Goal: Task Accomplishment & Management: Manage account settings

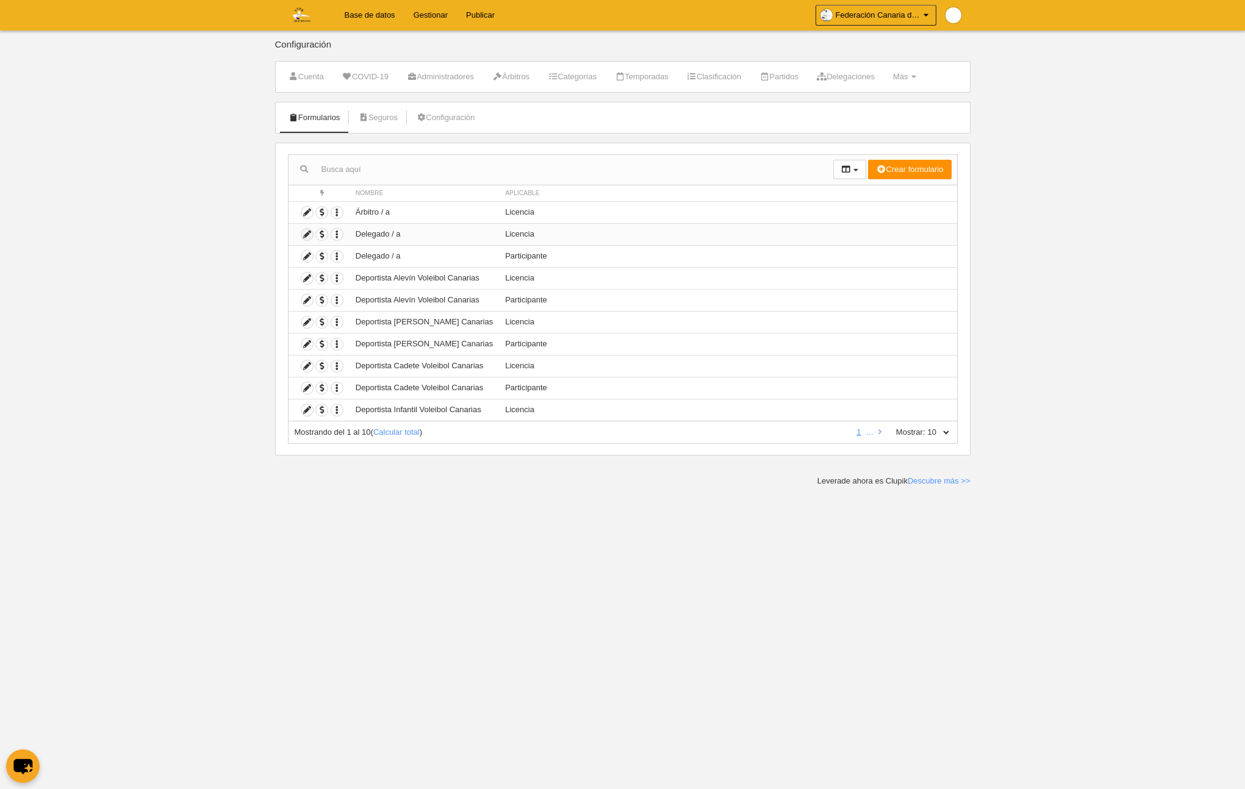
click at [306, 237] on icon at bounding box center [307, 235] width 12 height 12
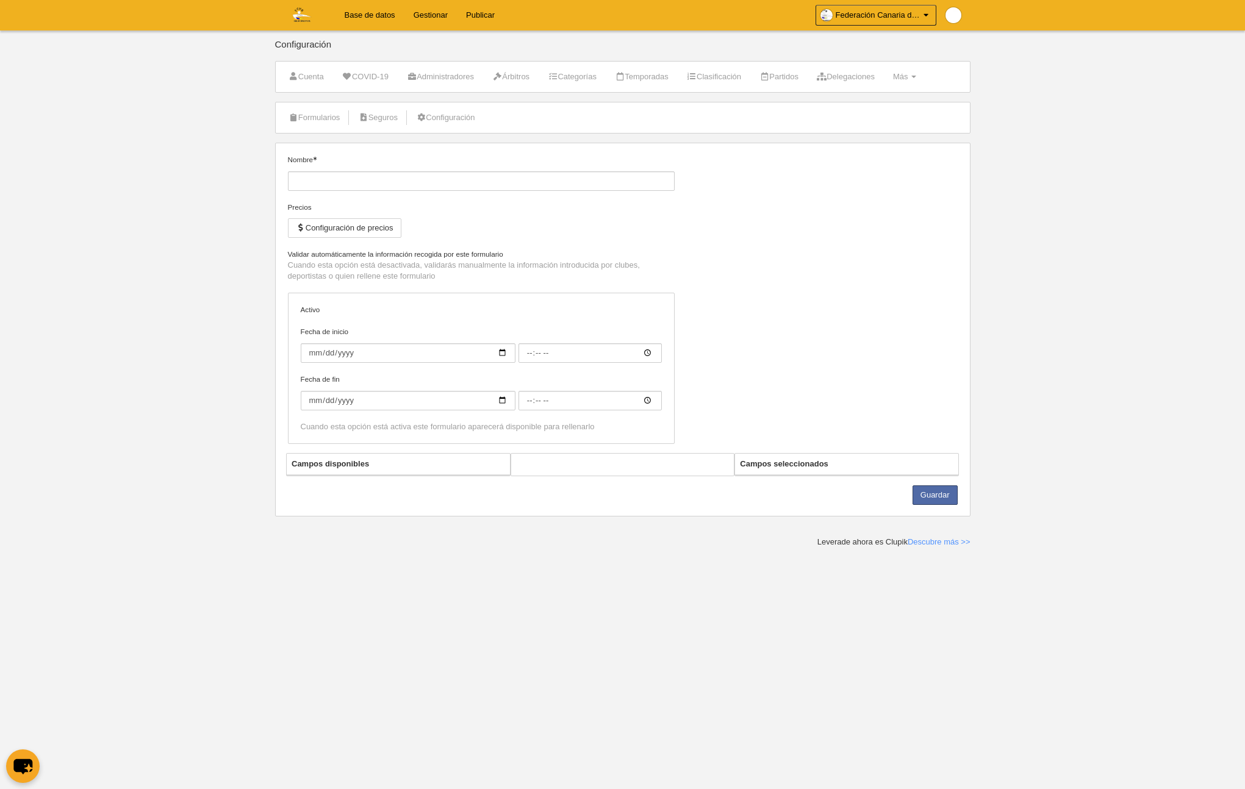
type input "Delegado / a"
checkbox input "true"
select select "selected"
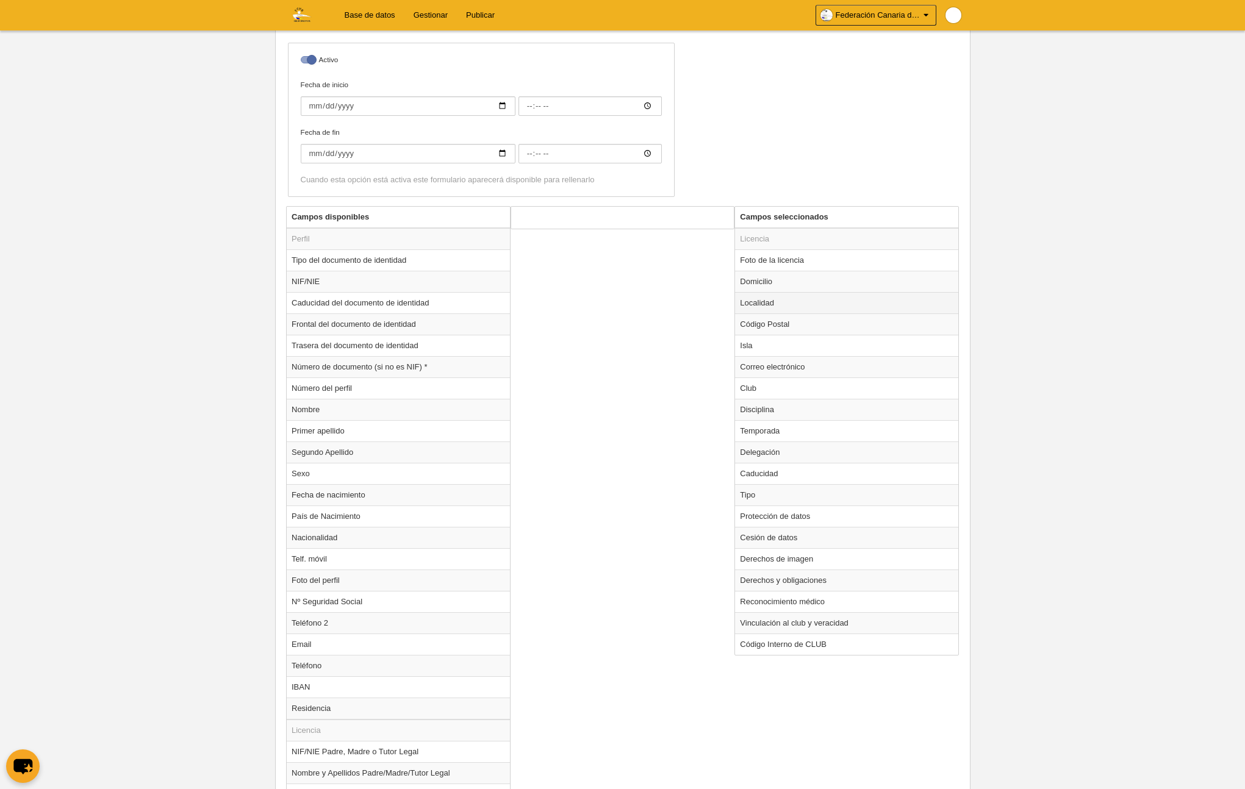
scroll to position [302, 0]
click at [756, 390] on td "Club" at bounding box center [846, 386] width 223 height 21
radio input "true"
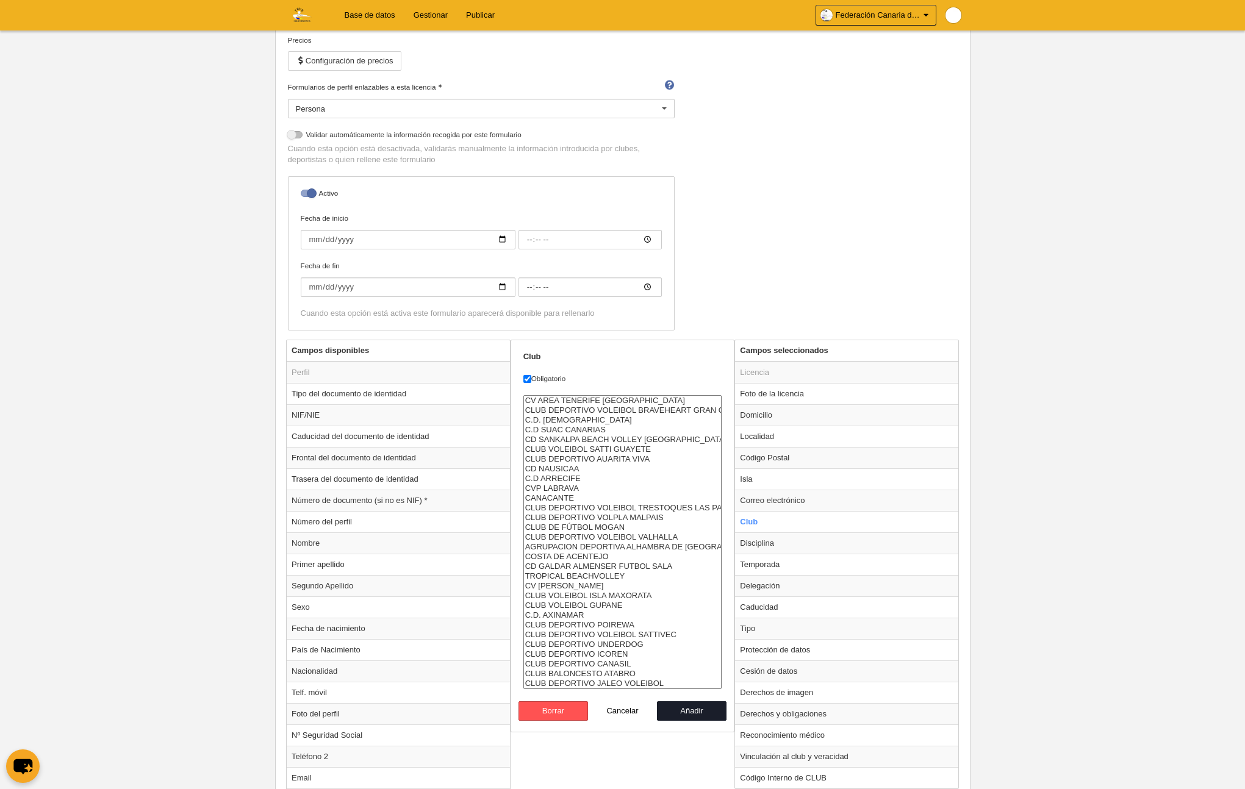
scroll to position [0, 0]
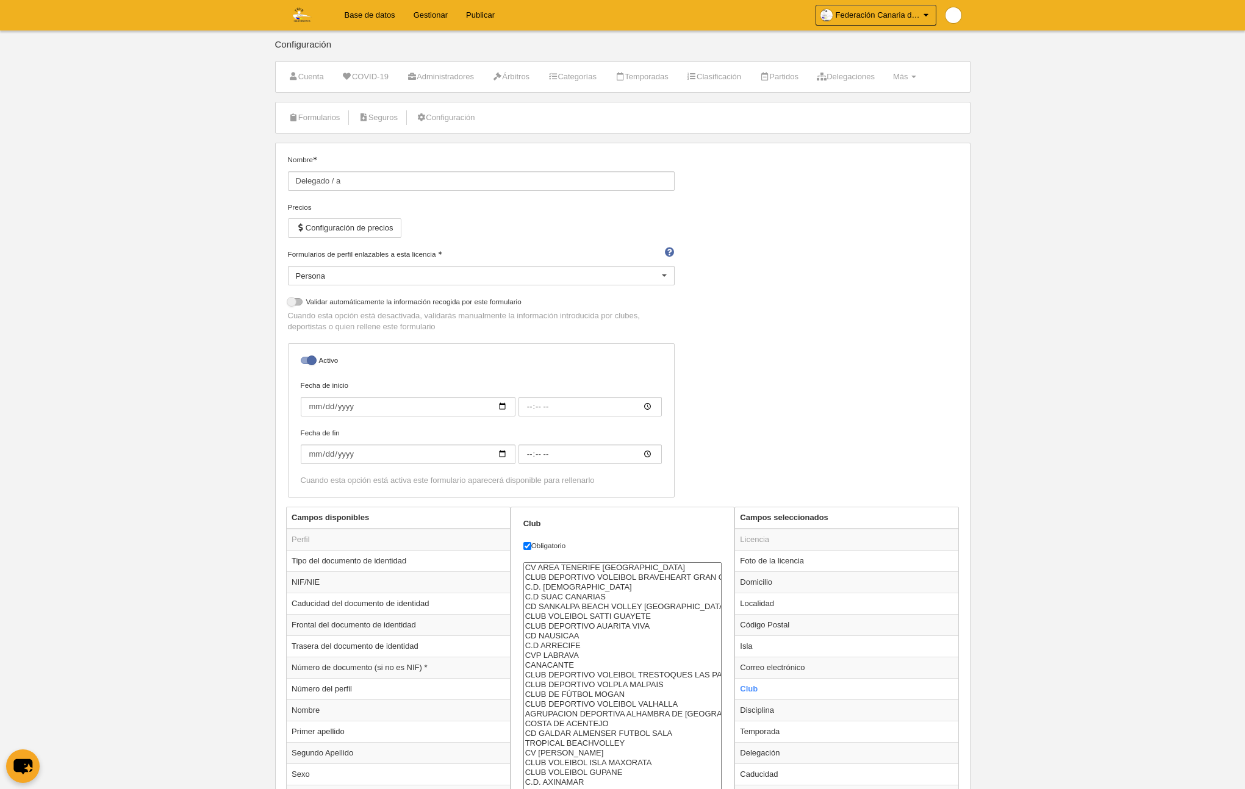
click at [357, 13] on link "Base de datos" at bounding box center [370, 15] width 69 height 31
